Goal: Task Accomplishment & Management: Use online tool/utility

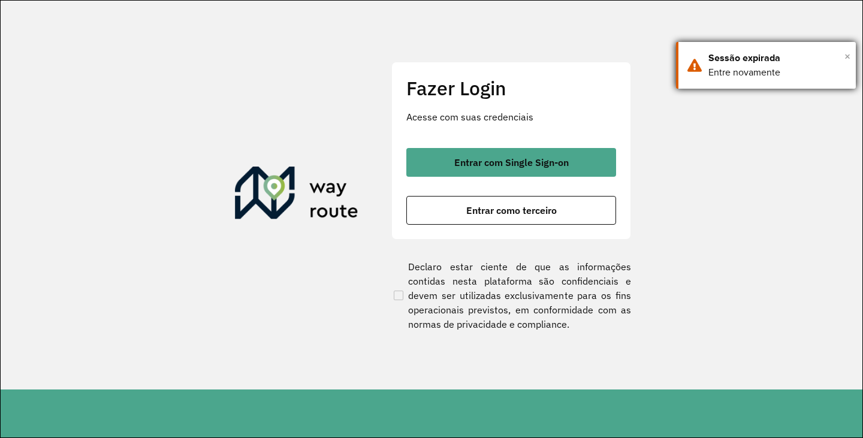
click at [619, 55] on span "×" at bounding box center [848, 56] width 6 height 18
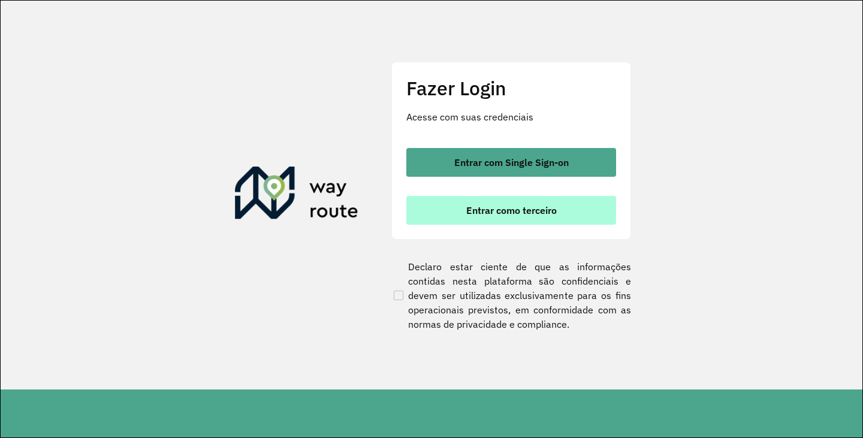
click at [501, 209] on span "Entrar como terceiro" at bounding box center [512, 211] width 91 height 10
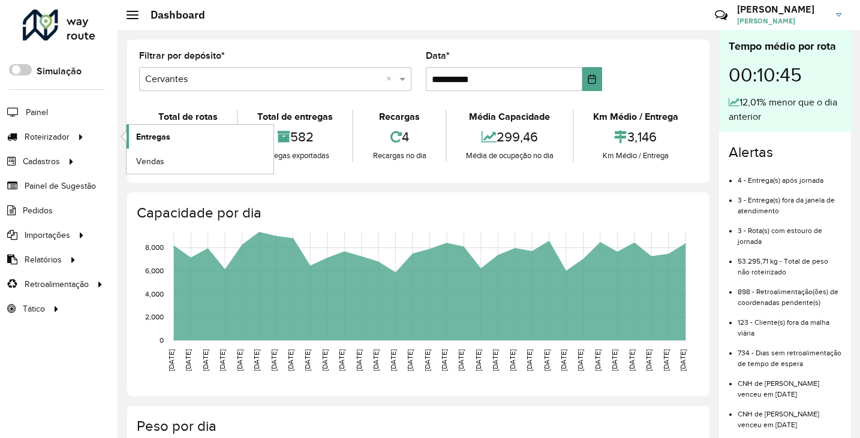
click at [151, 141] on span "Entregas" at bounding box center [153, 137] width 34 height 13
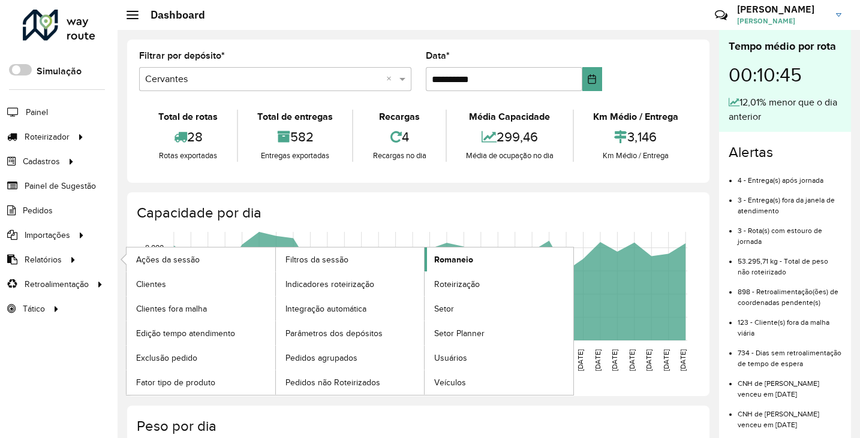
click at [457, 263] on span "Romaneio" at bounding box center [453, 260] width 39 height 13
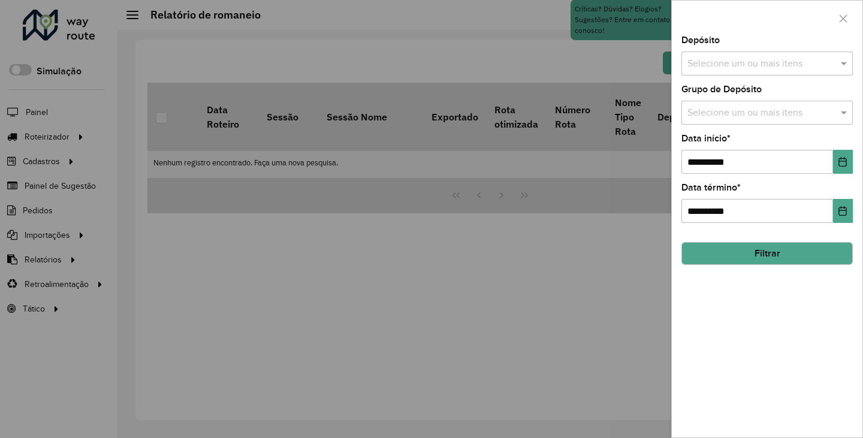
click at [750, 56] on div "Selecione um ou mais itens" at bounding box center [767, 64] width 171 height 24
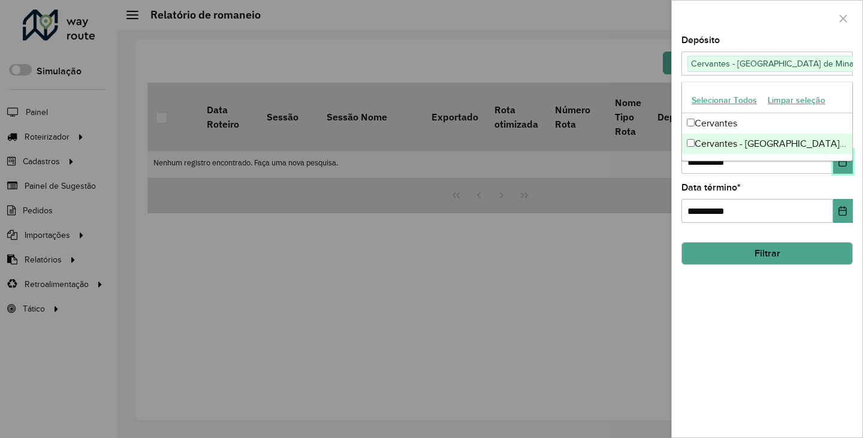
click at [843, 167] on button "Choose Date" at bounding box center [844, 162] width 20 height 24
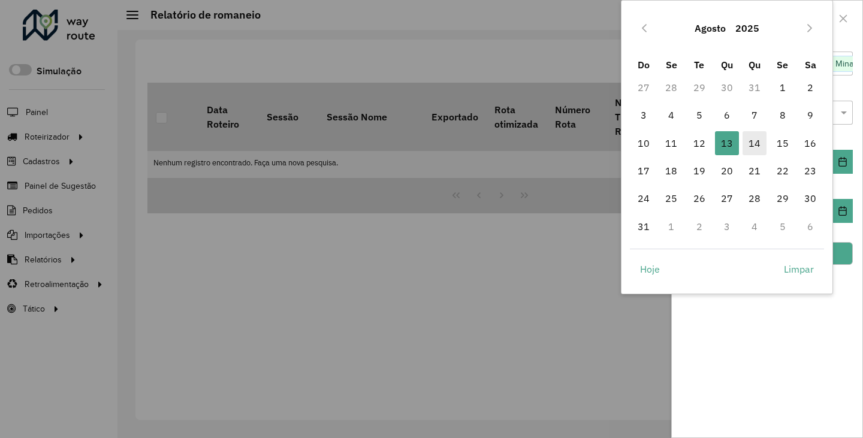
click at [756, 145] on span "14" at bounding box center [755, 143] width 24 height 24
type input "**********"
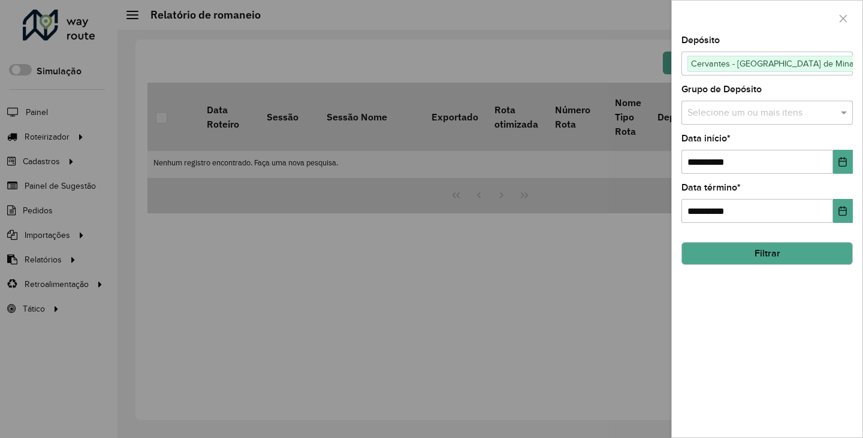
click at [765, 253] on button "Filtrar" at bounding box center [767, 253] width 171 height 23
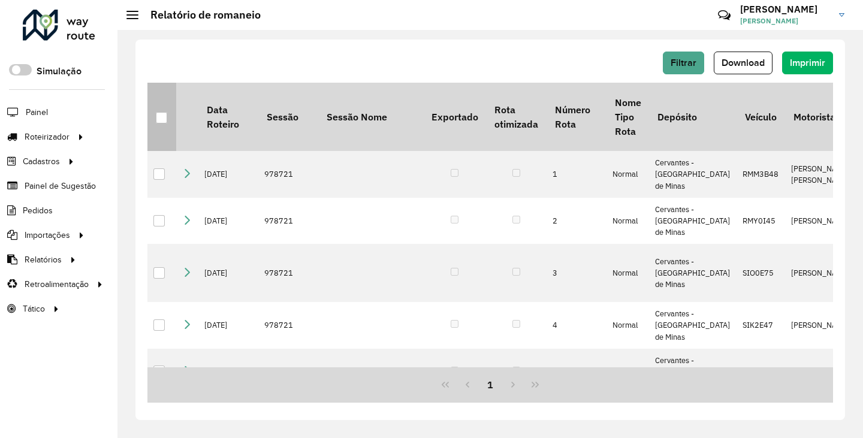
click at [163, 121] on div at bounding box center [161, 117] width 11 height 11
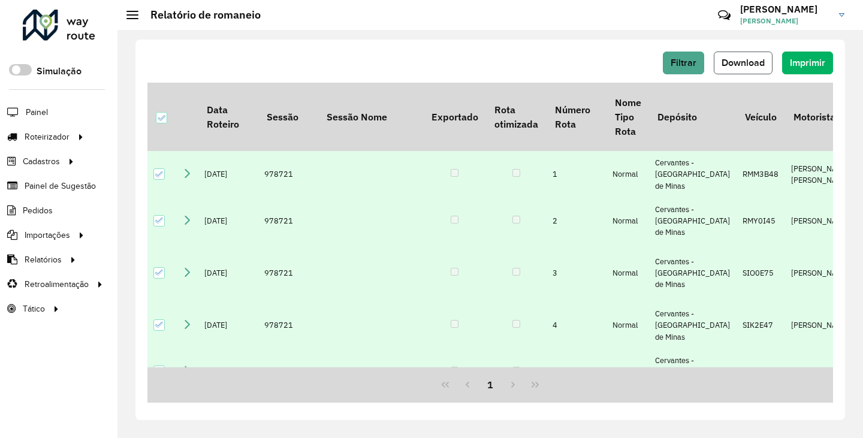
click at [745, 66] on span "Download" at bounding box center [743, 63] width 43 height 10
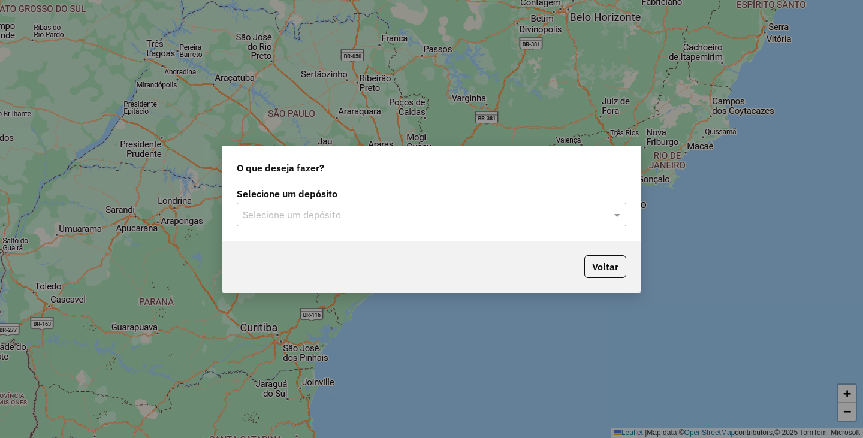
click at [326, 208] on input "text" at bounding box center [420, 215] width 354 height 14
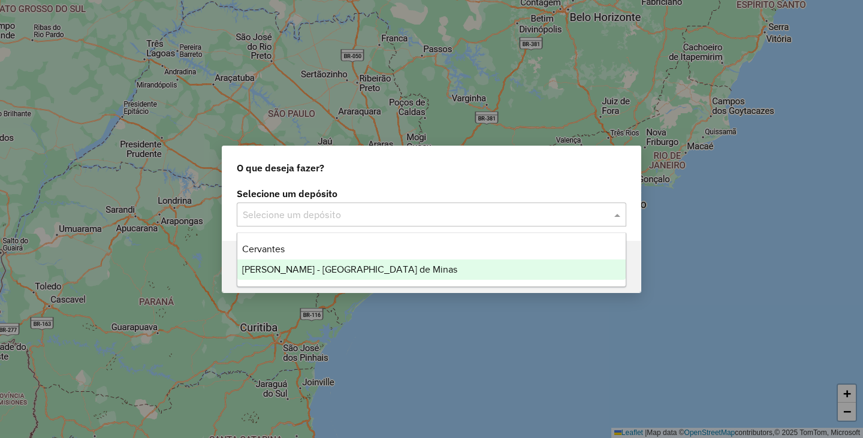
click at [314, 268] on span "[PERSON_NAME] - [GEOGRAPHIC_DATA] de Minas" at bounding box center [349, 269] width 215 height 10
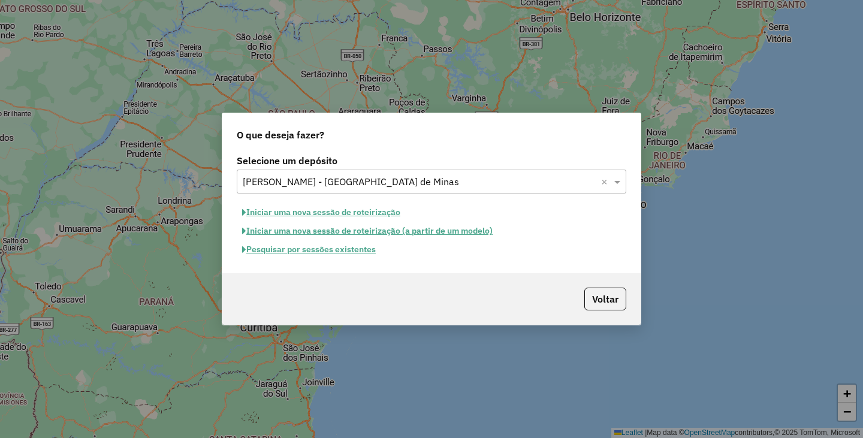
click at [321, 251] on button "Pesquisar por sessões existentes" at bounding box center [309, 249] width 145 height 19
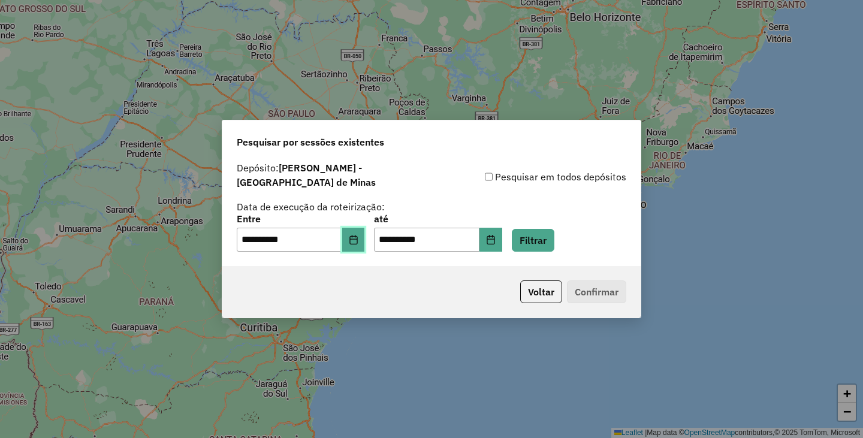
click at [361, 243] on button "Choose Date" at bounding box center [353, 240] width 23 height 24
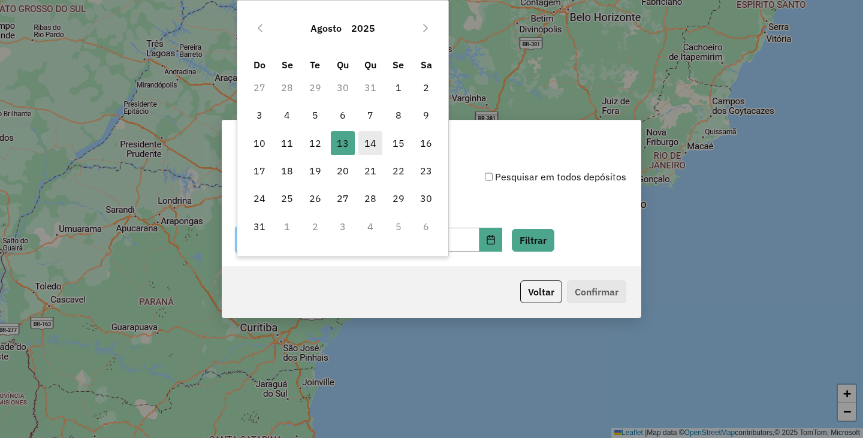
click at [374, 142] on span "14" at bounding box center [371, 143] width 24 height 24
type input "**********"
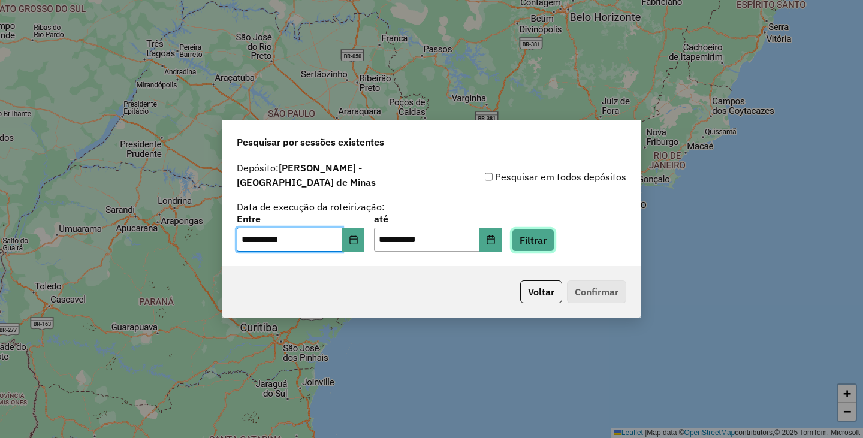
click at [550, 233] on button "Filtrar" at bounding box center [533, 240] width 43 height 23
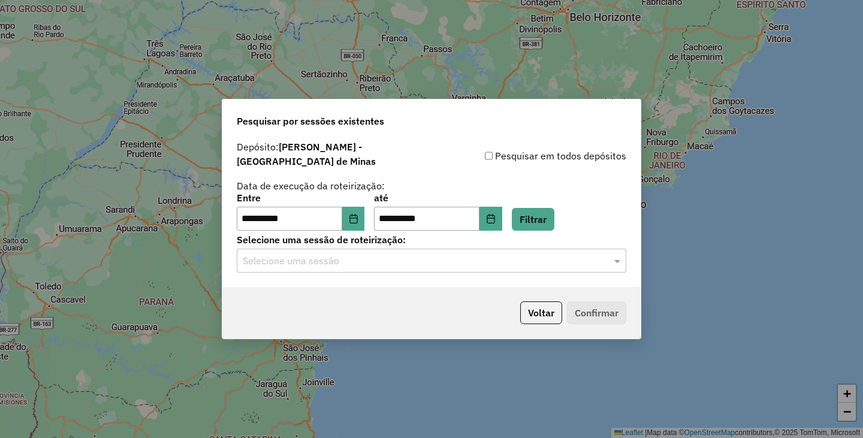
click at [324, 261] on input "text" at bounding box center [420, 261] width 354 height 14
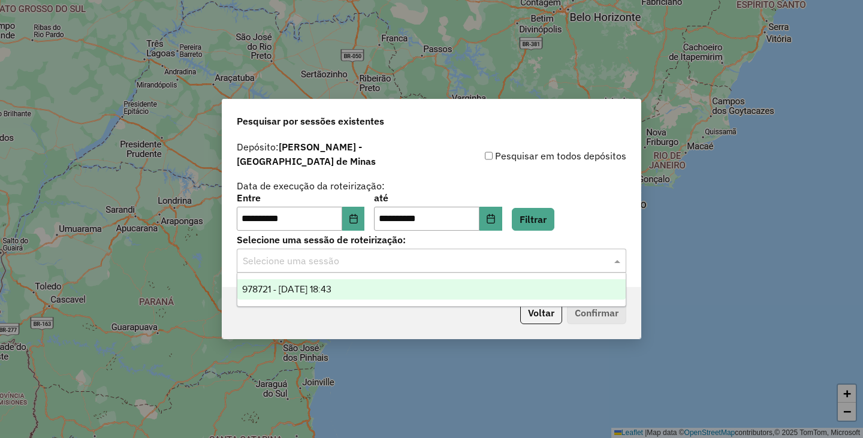
click at [321, 289] on span "978721 - [DATE] 18:43" at bounding box center [286, 289] width 89 height 10
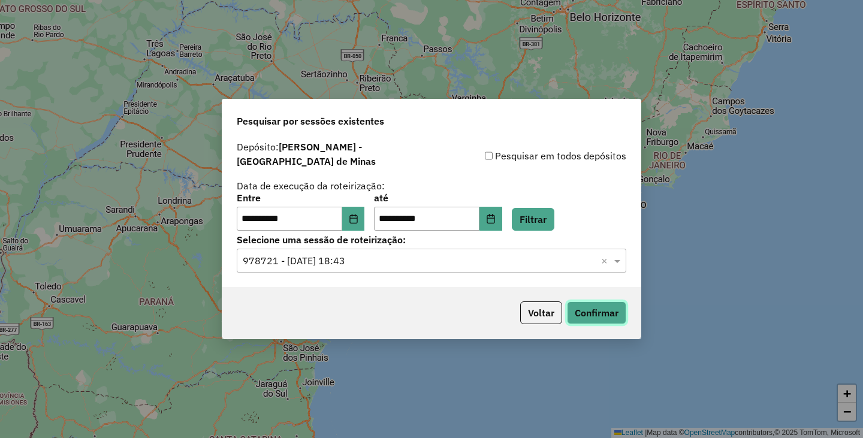
click at [580, 308] on button "Confirmar" at bounding box center [596, 313] width 59 height 23
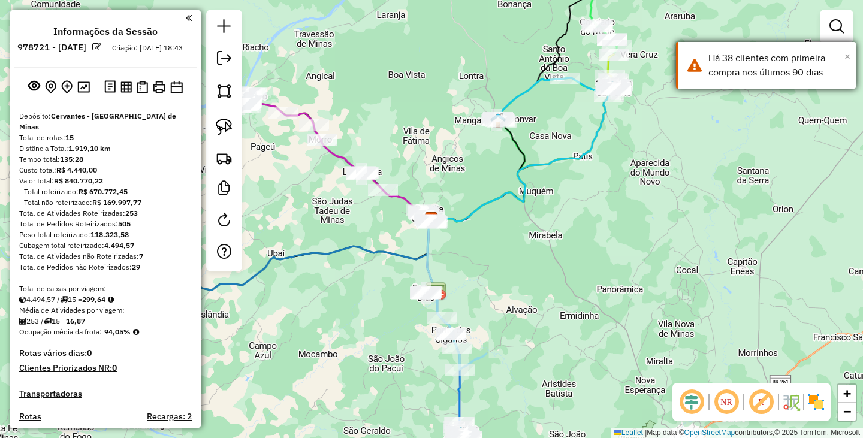
click at [848, 58] on span "×" at bounding box center [848, 56] width 6 height 13
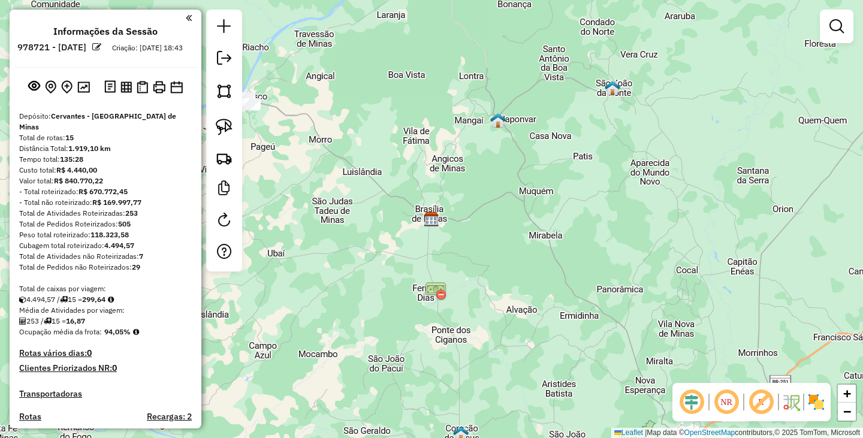
click at [235, 56] on link at bounding box center [224, 59] width 24 height 27
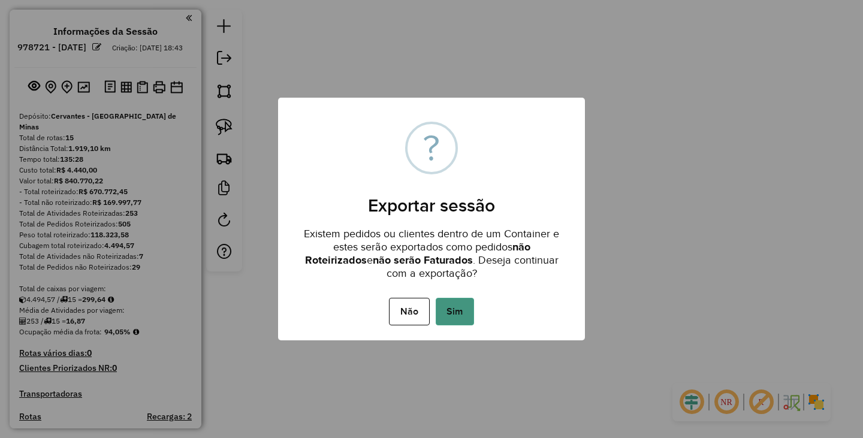
click at [458, 315] on button "Sim" at bounding box center [455, 312] width 38 height 28
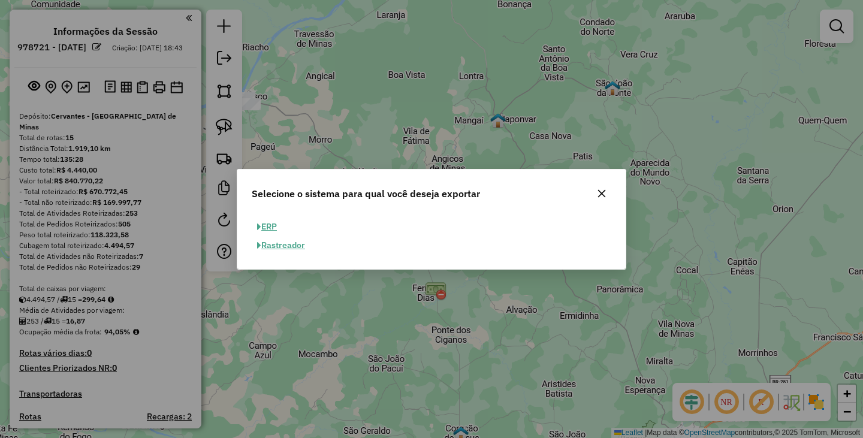
click at [271, 227] on button "ERP" at bounding box center [267, 227] width 31 height 19
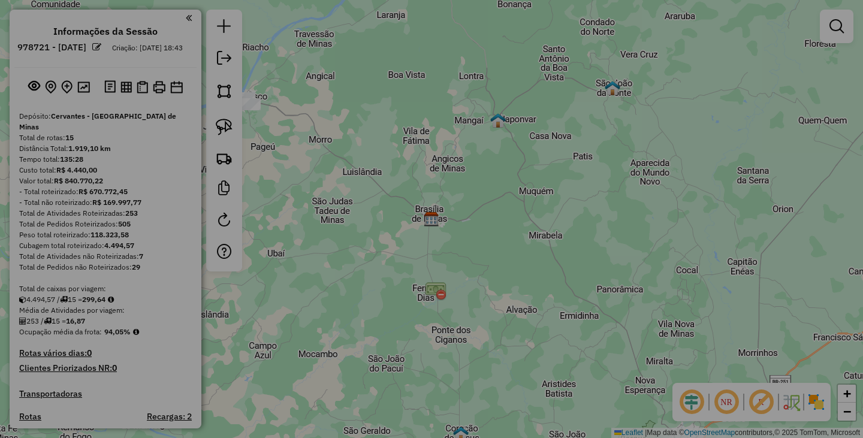
select select "**"
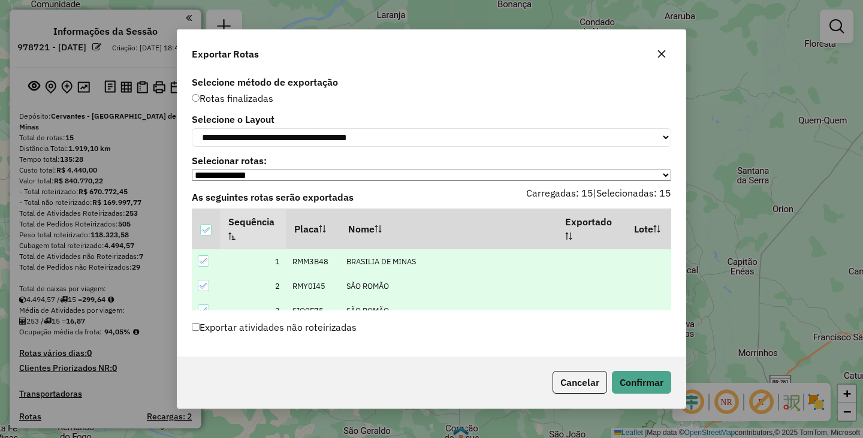
drag, startPoint x: 189, startPoint y: 199, endPoint x: 389, endPoint y: 334, distance: 240.5
click at [389, 334] on div "**********" at bounding box center [431, 215] width 509 height 284
copy div "As seguintes rotas serão exportadas Carregadas: 15 | Selecionadas: 15 Sequência…"
click at [637, 392] on button "Confirmar" at bounding box center [641, 382] width 59 height 23
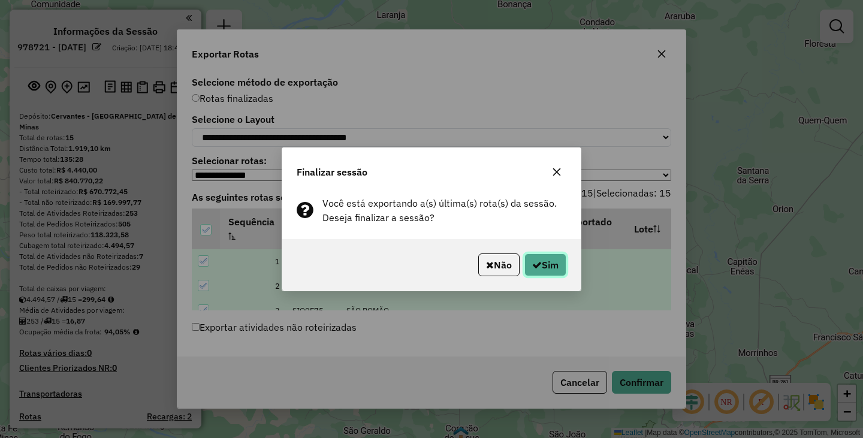
click at [541, 266] on button "Sim" at bounding box center [546, 265] width 42 height 23
